Goal: Use online tool/utility: Utilize a website feature to perform a specific function

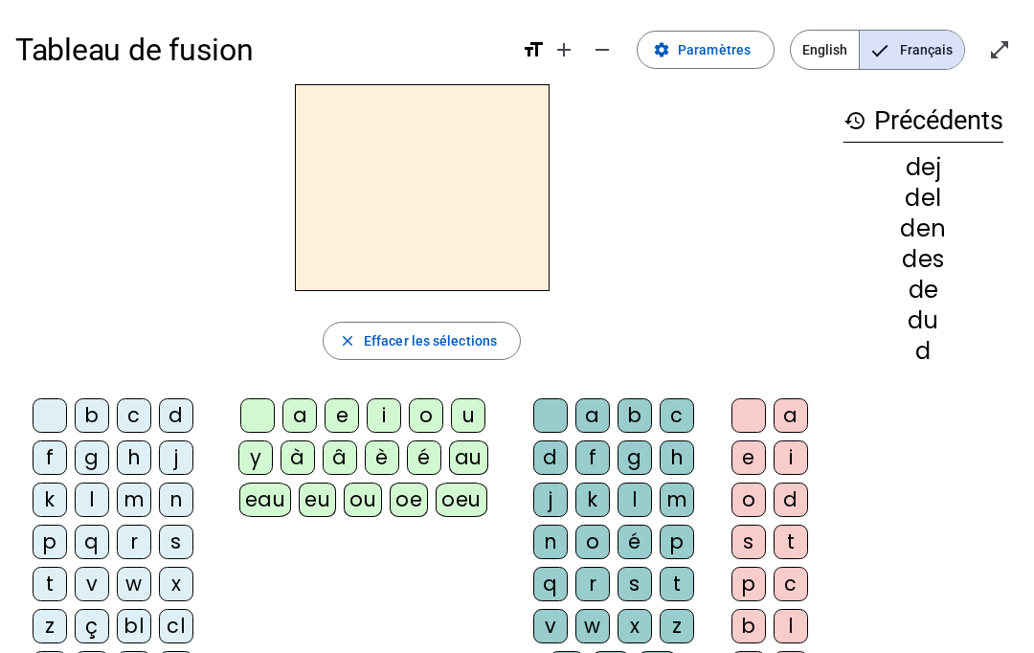
scroll to position [78, 0]
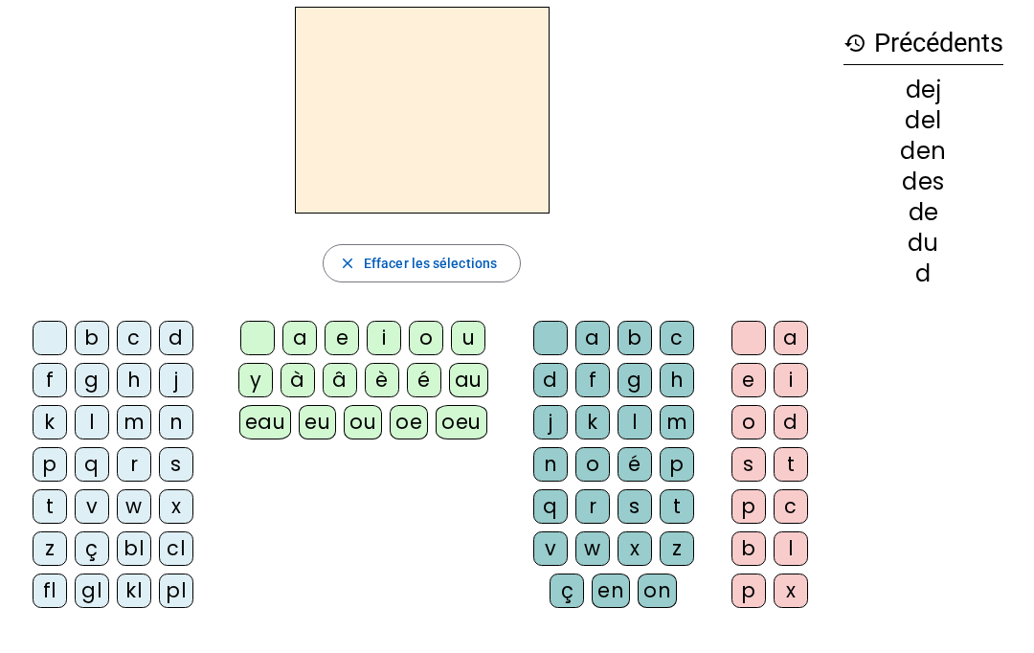
click at [254, 373] on div "y" at bounding box center [255, 380] width 34 height 34
click at [269, 332] on div at bounding box center [257, 338] width 34 height 34
click at [140, 414] on div "m" at bounding box center [134, 422] width 34 height 34
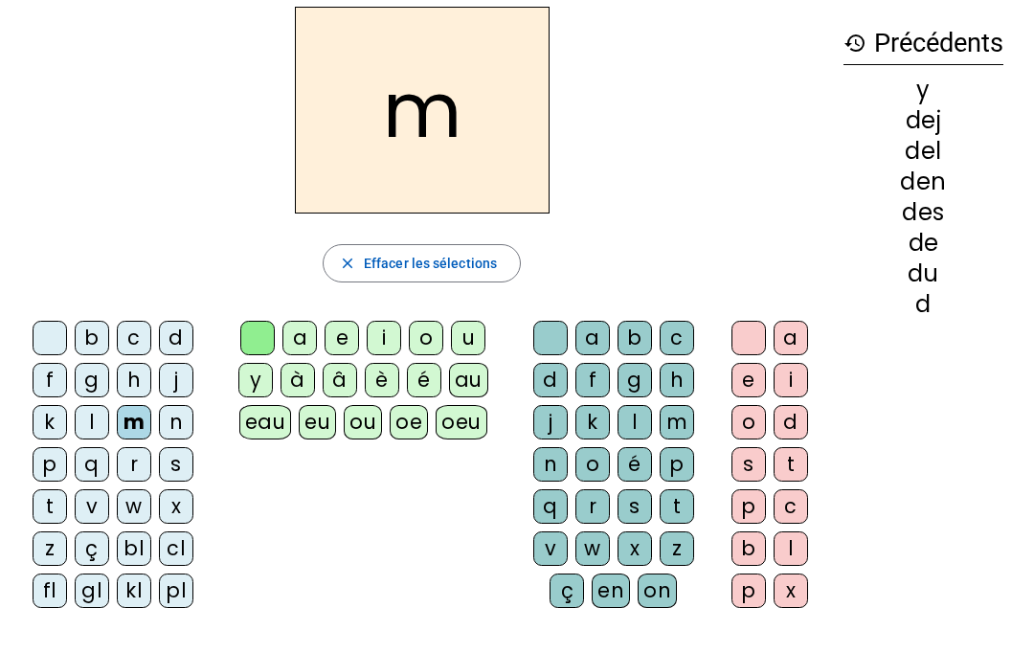
click at [304, 331] on div "a" at bounding box center [299, 338] width 34 height 34
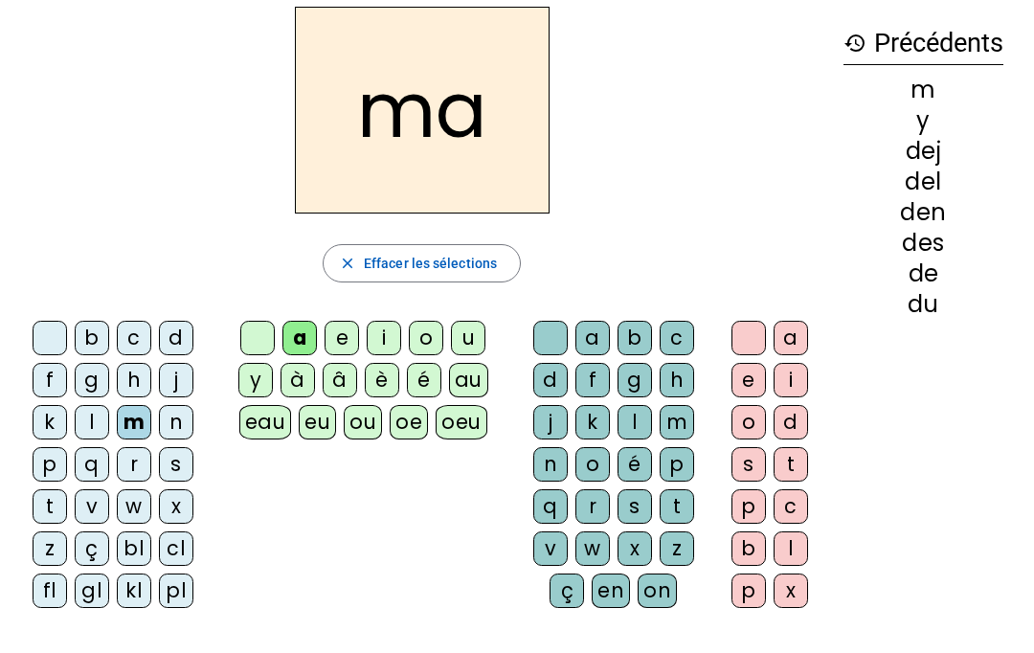
click at [96, 505] on div "v" at bounding box center [92, 506] width 34 height 34
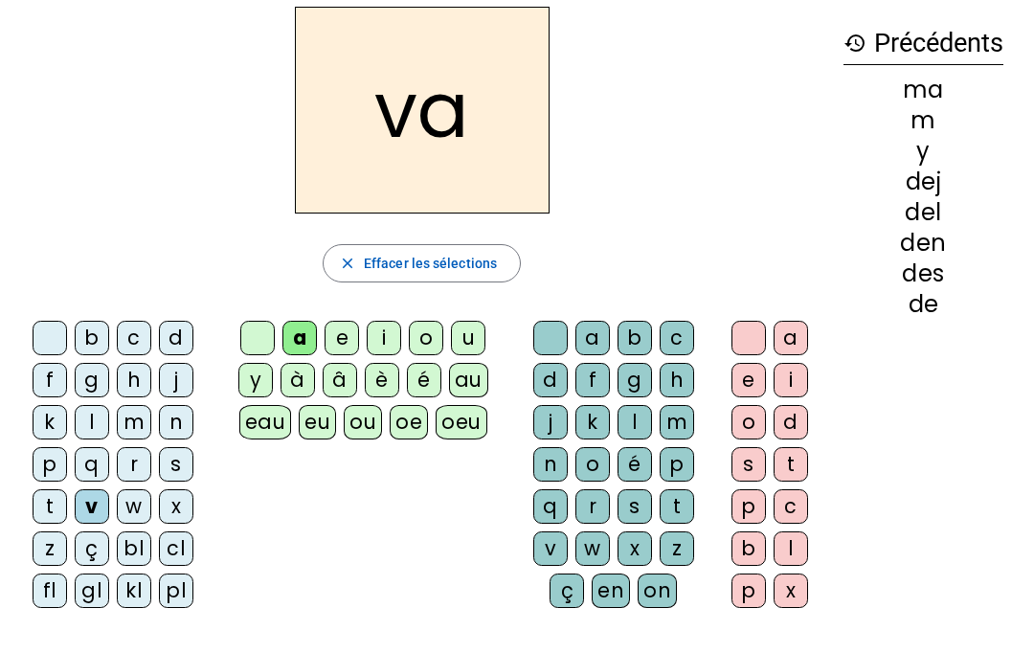
click at [54, 504] on div "t" at bounding box center [50, 506] width 34 height 34
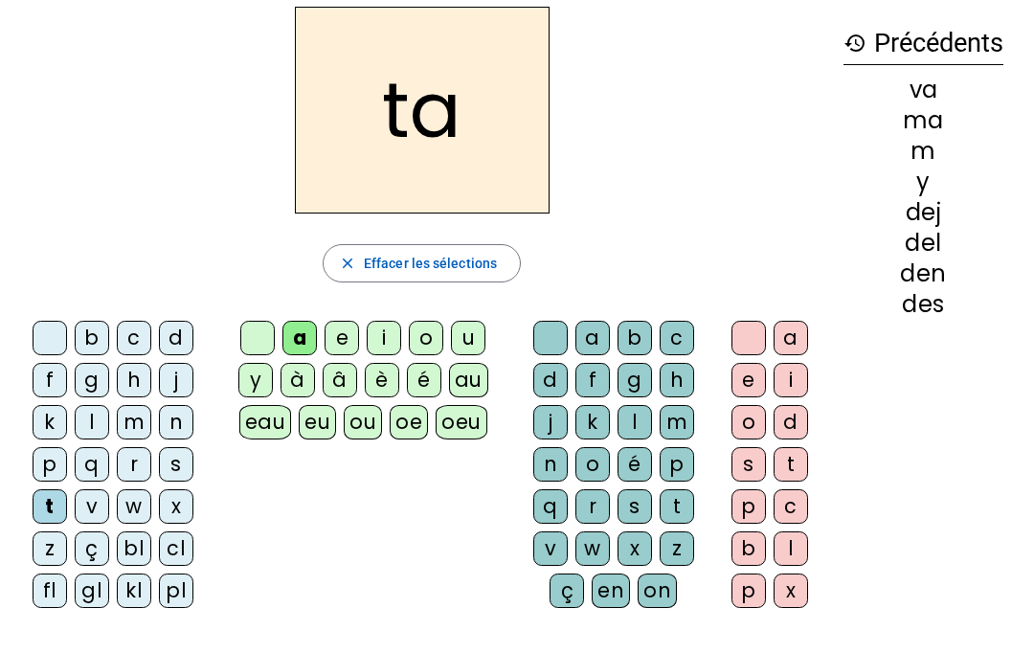
click at [99, 415] on div "l" at bounding box center [92, 422] width 34 height 34
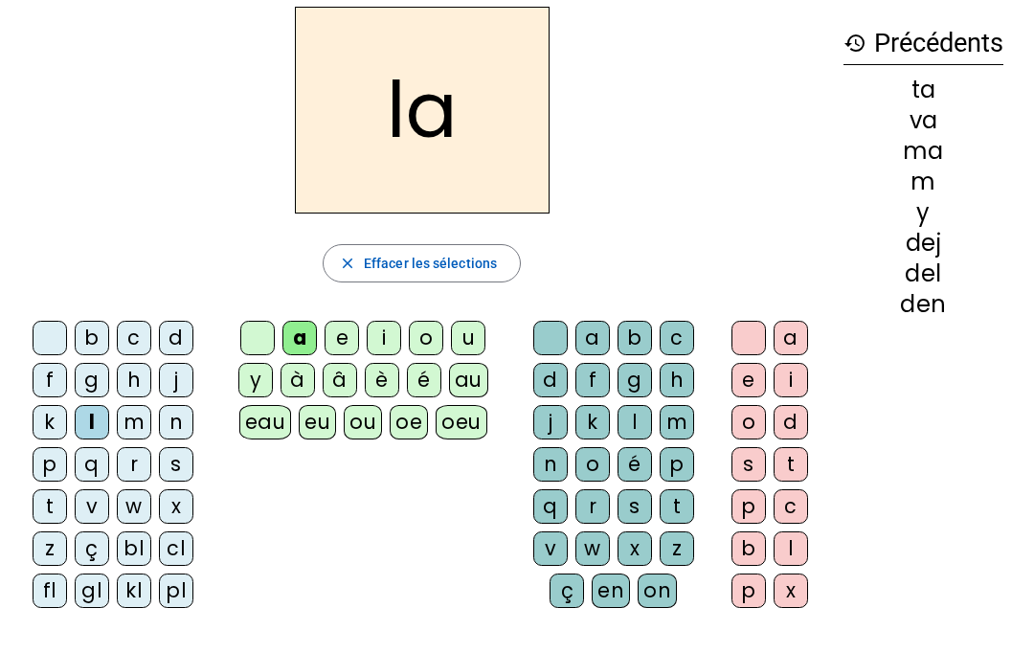
click at [325, 341] on div "e" at bounding box center [342, 338] width 34 height 34
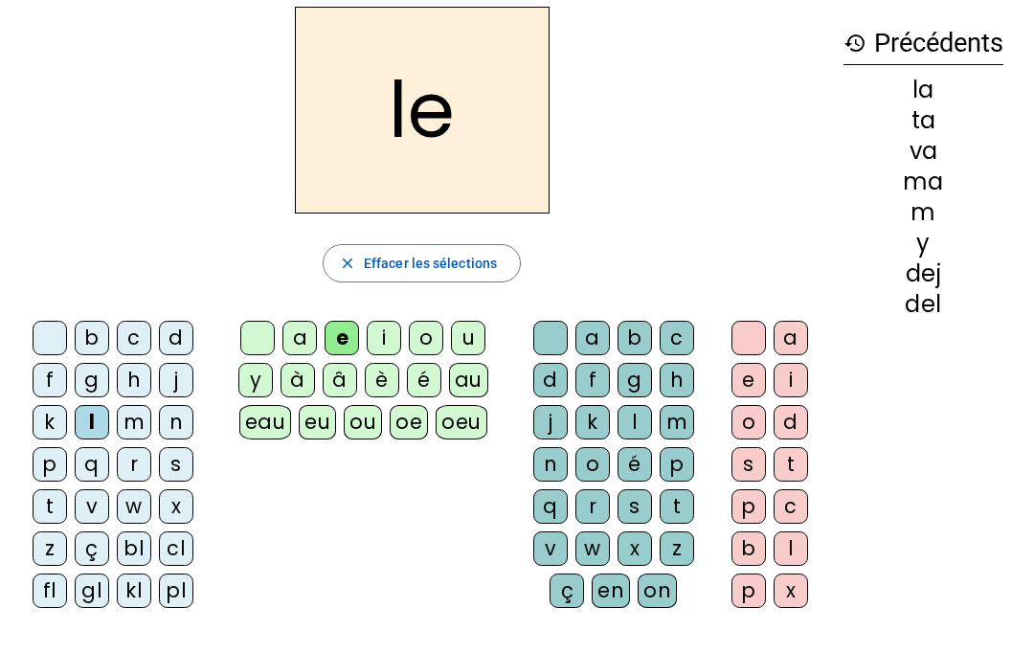
click at [190, 379] on div "j" at bounding box center [176, 380] width 34 height 34
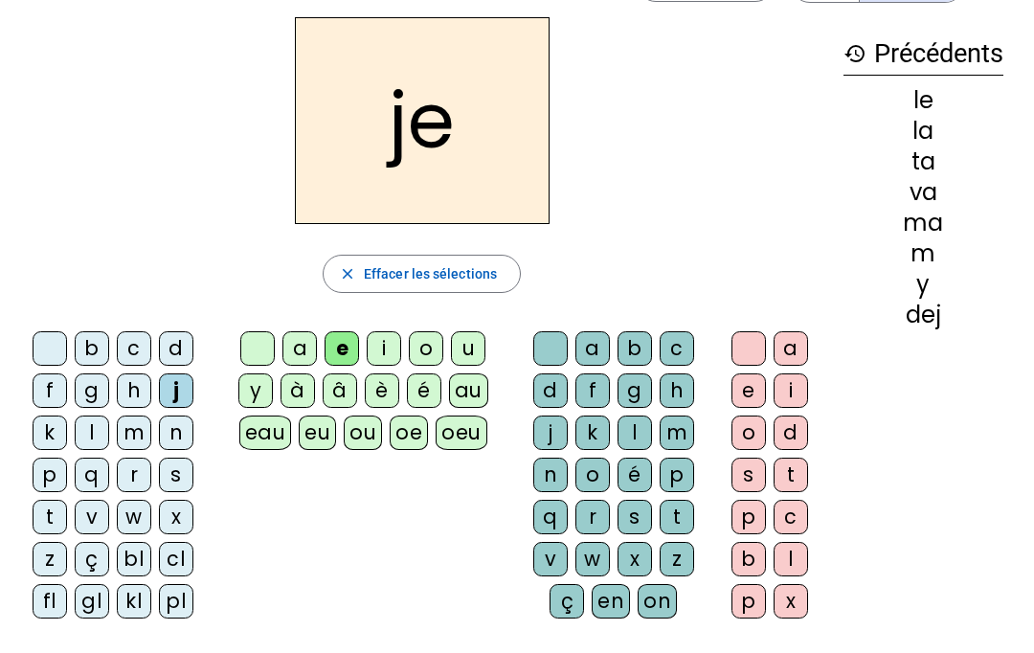
scroll to position [70, 0]
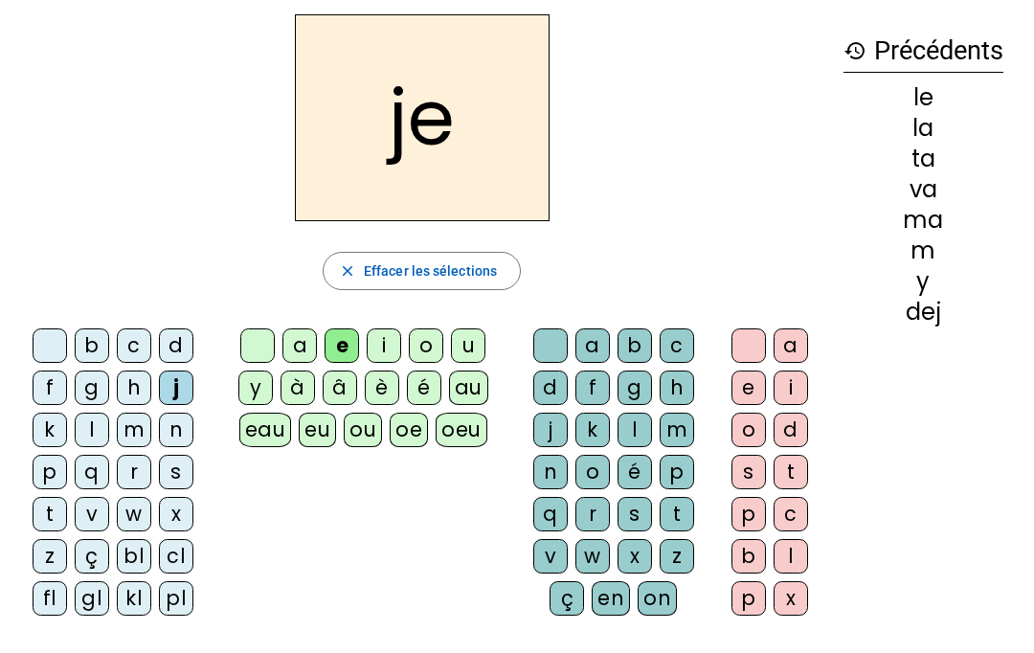
click at [178, 336] on div "d" at bounding box center [176, 345] width 34 height 34
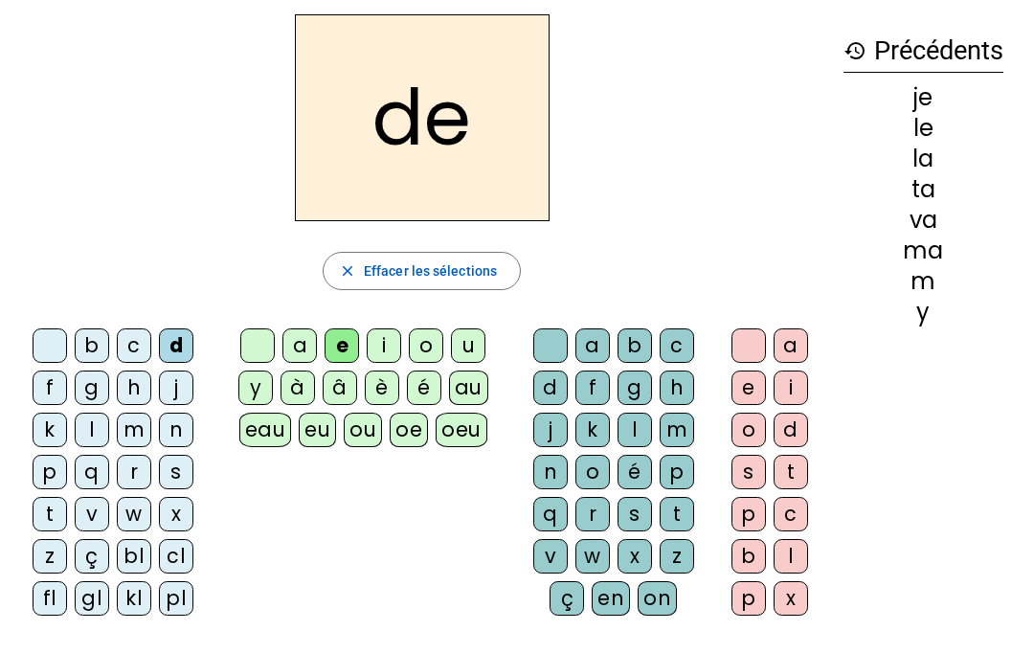
click at [482, 348] on div "u" at bounding box center [468, 345] width 34 height 34
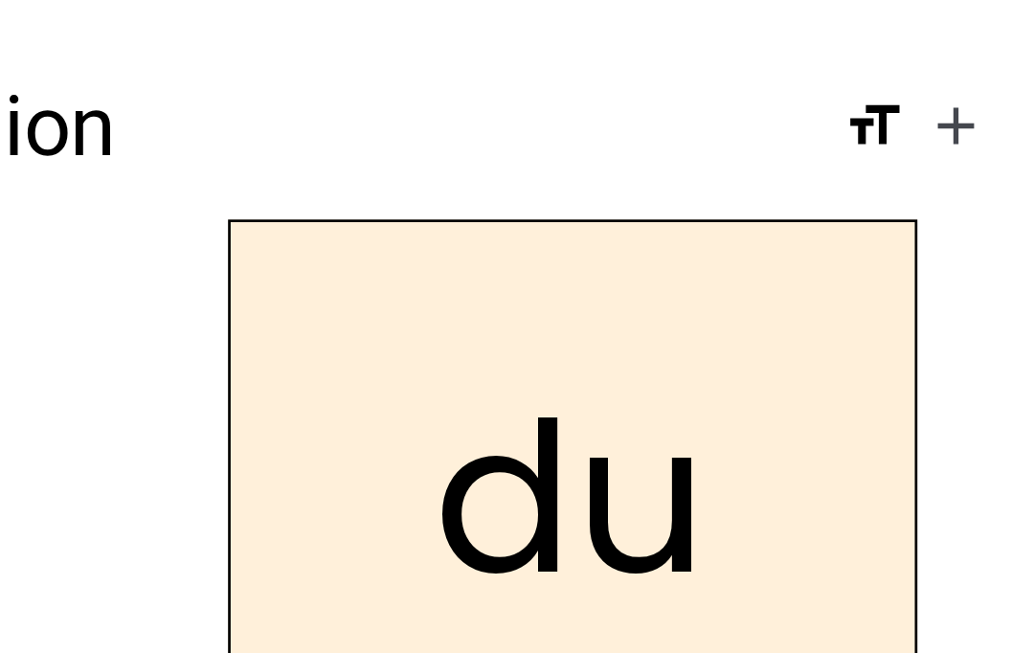
scroll to position [0, 0]
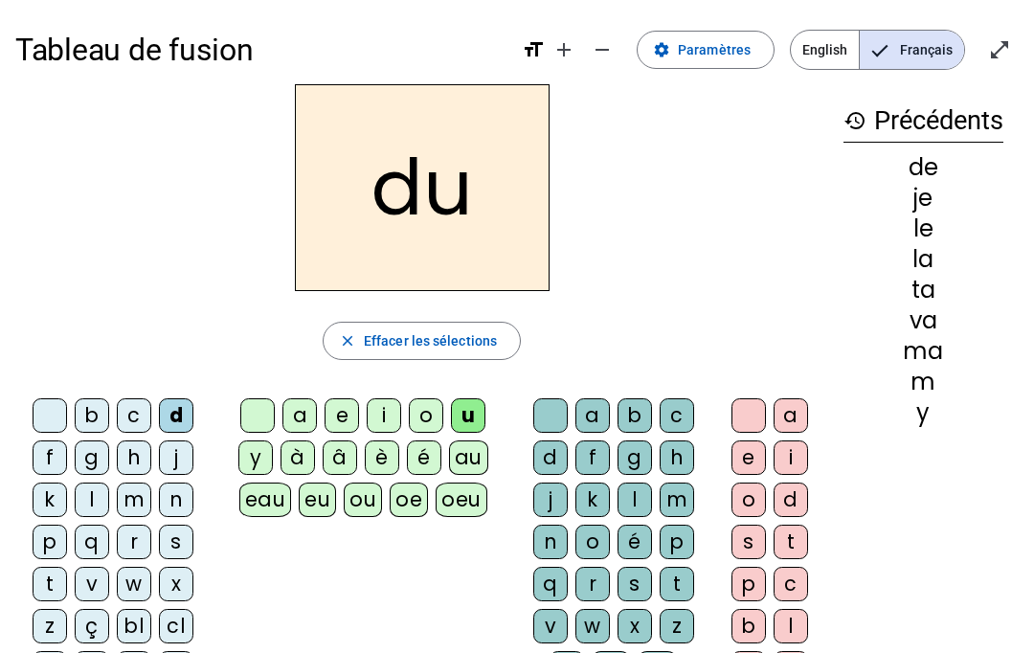
click at [53, 575] on div "t" at bounding box center [50, 584] width 34 height 34
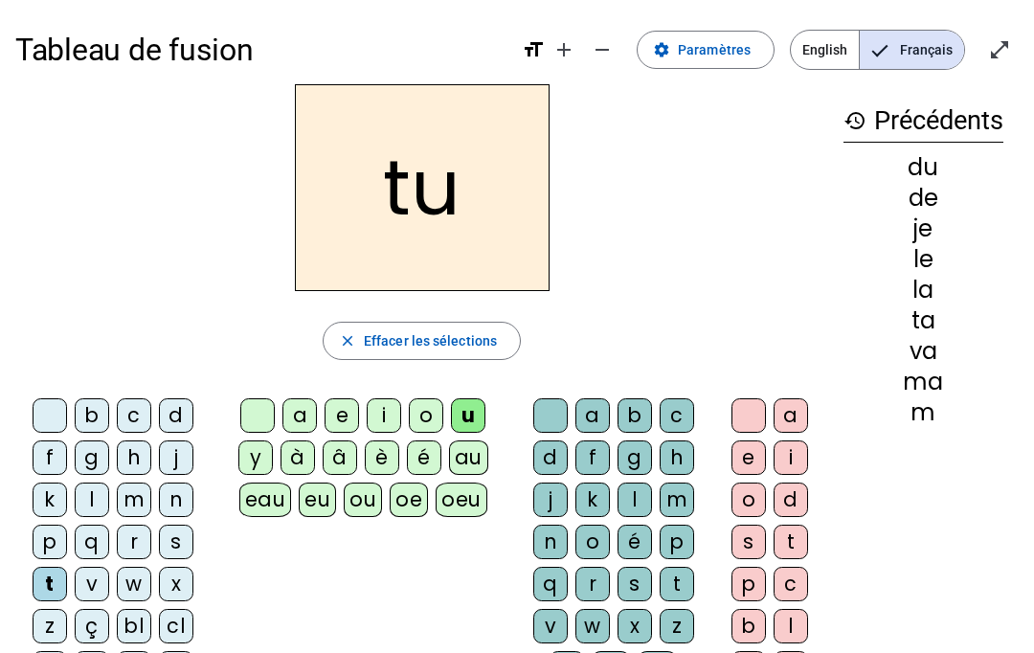
click at [180, 404] on div "d" at bounding box center [176, 415] width 34 height 34
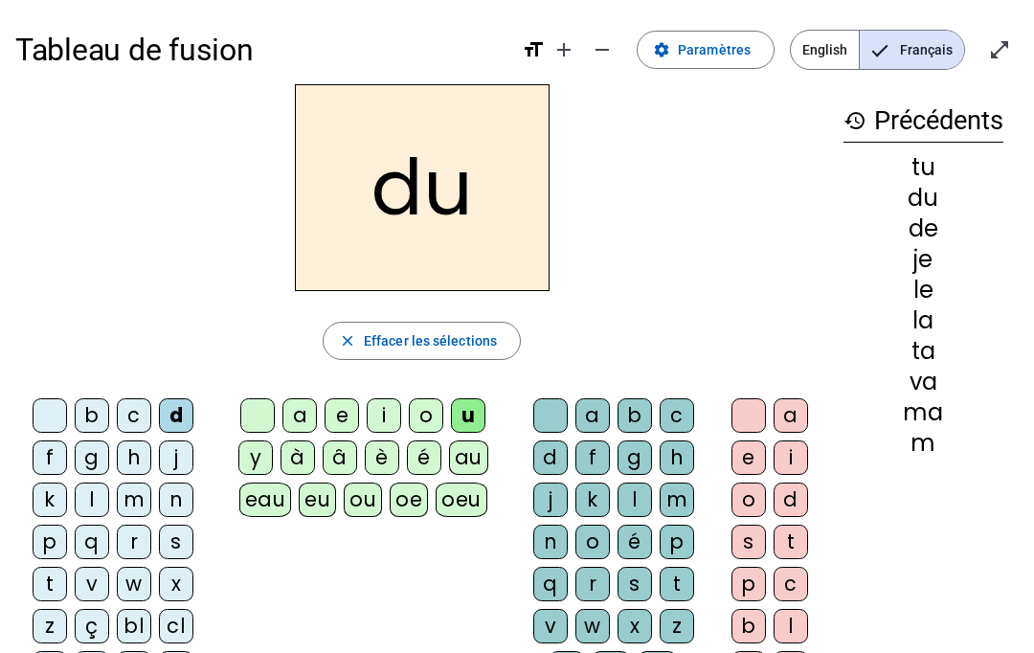
click at [90, 413] on div "b" at bounding box center [92, 415] width 34 height 34
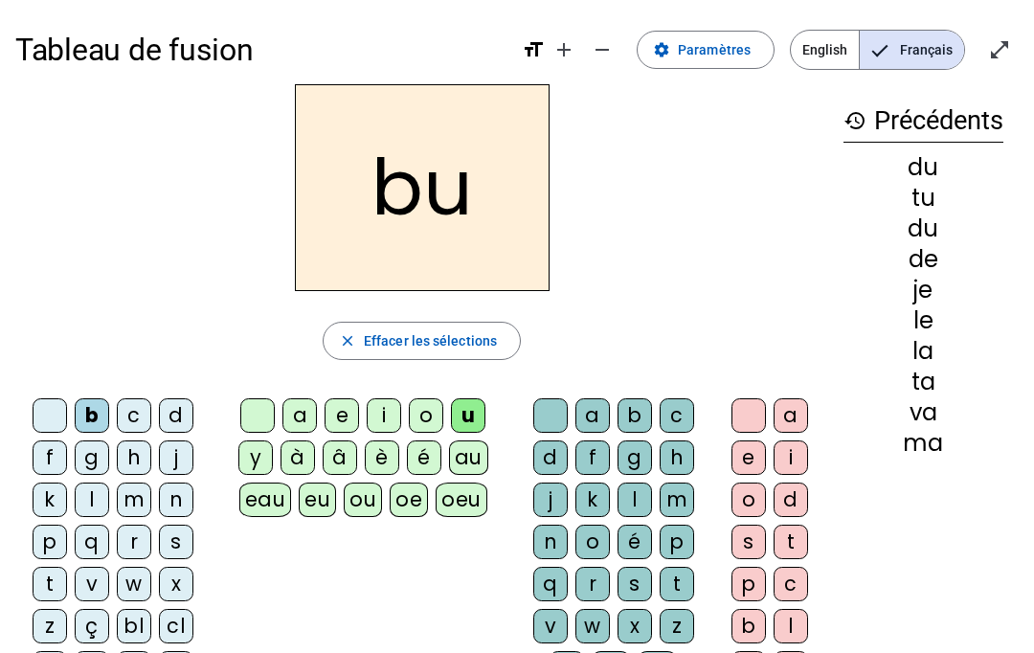
click at [640, 572] on div "s" at bounding box center [634, 584] width 34 height 34
